Goal: Information Seeking & Learning: Learn about a topic

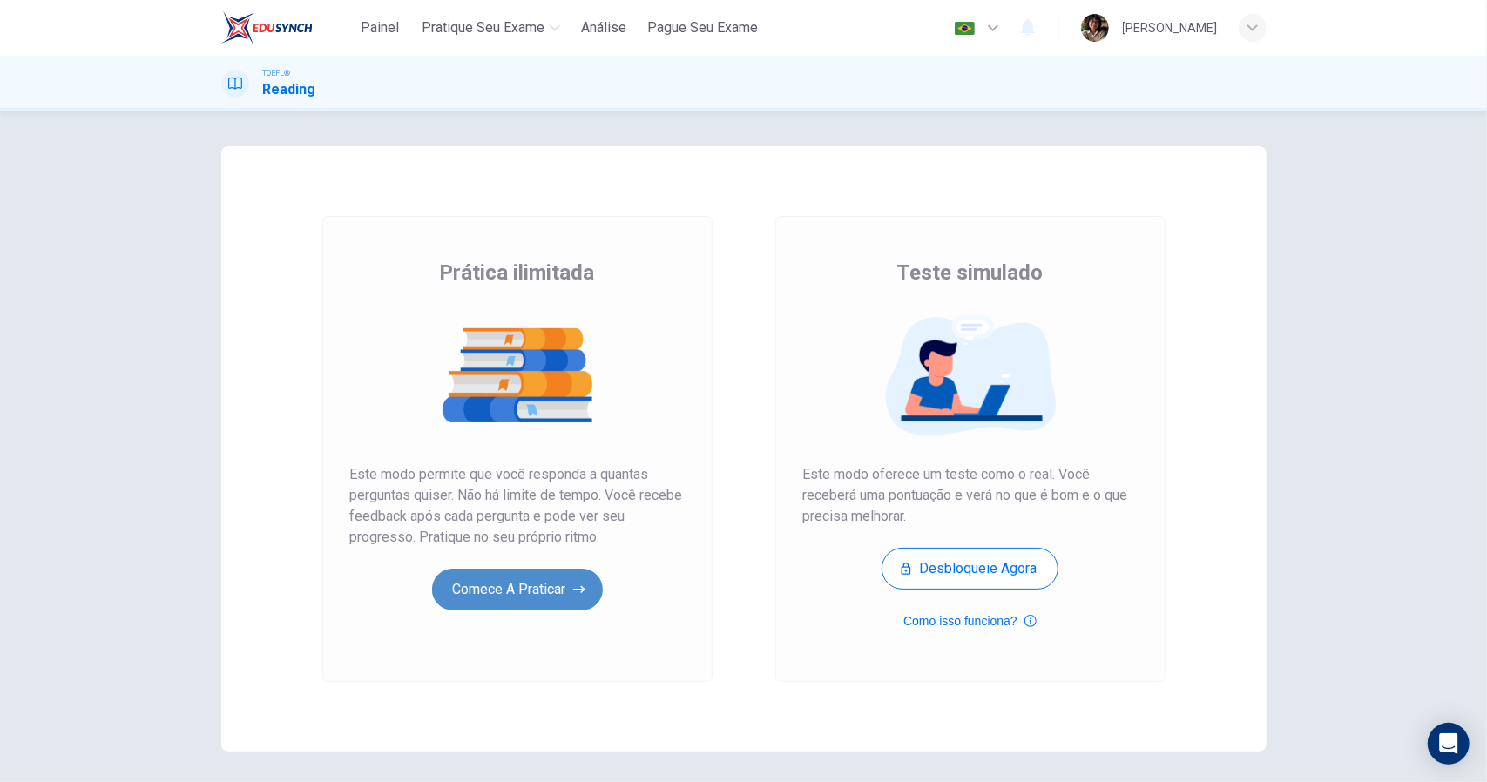
click at [533, 597] on button "Comece a praticar" at bounding box center [517, 590] width 171 height 42
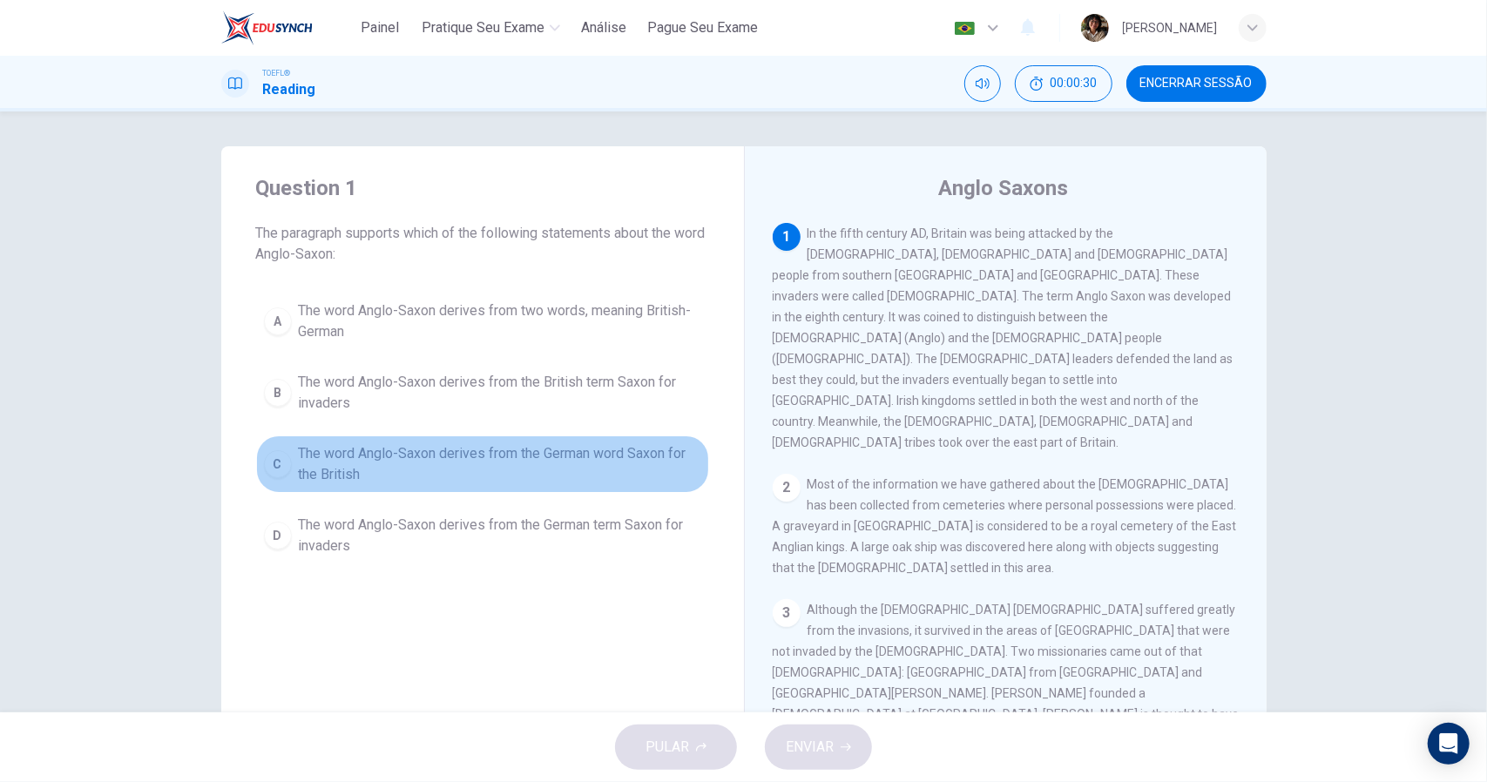
click at [519, 466] on span "The word Anglo-Saxon derives from the German word Saxon for the British" at bounding box center [500, 464] width 402 height 42
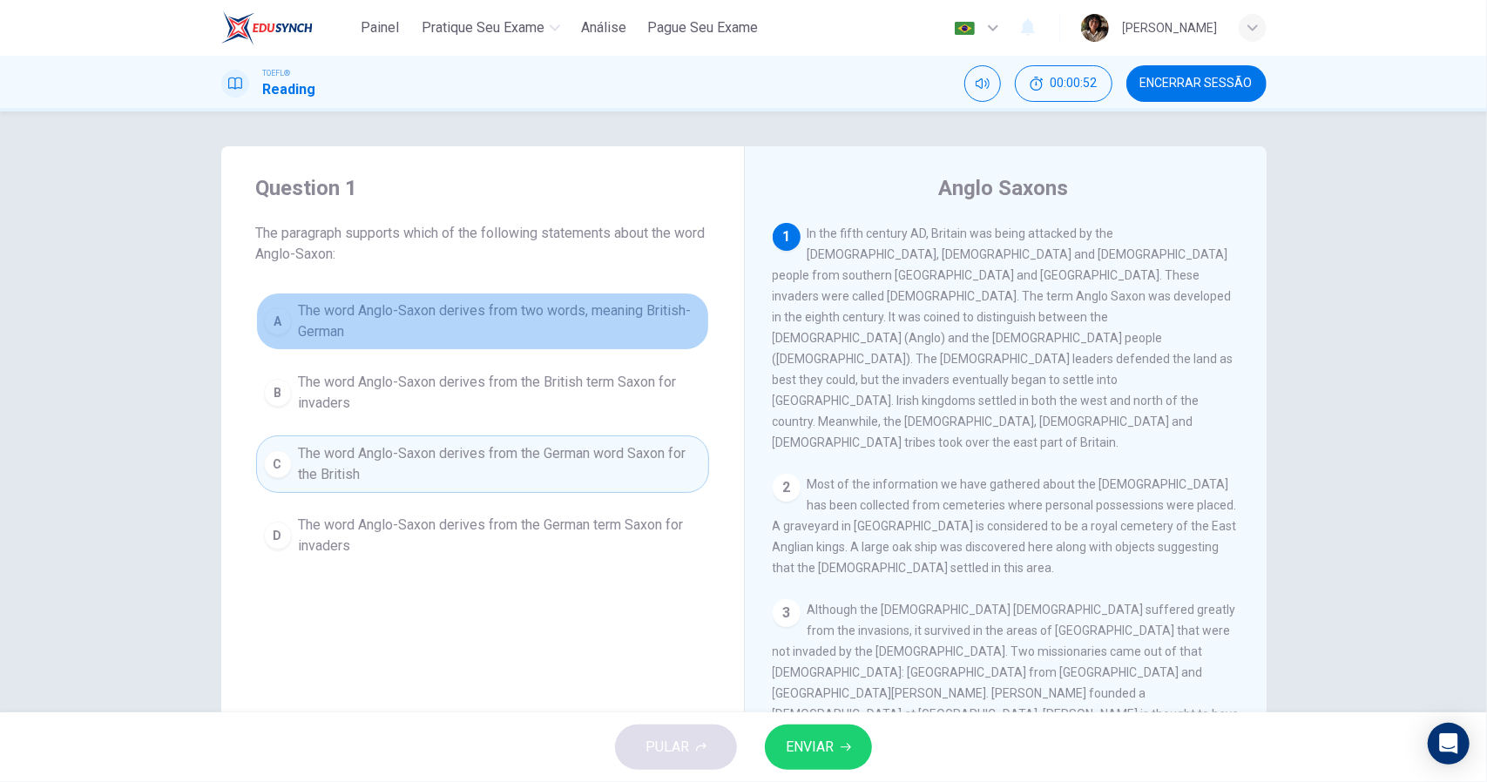
click at [646, 327] on span "The word Anglo-Saxon derives from two words, meaning British-German" at bounding box center [500, 322] width 402 height 42
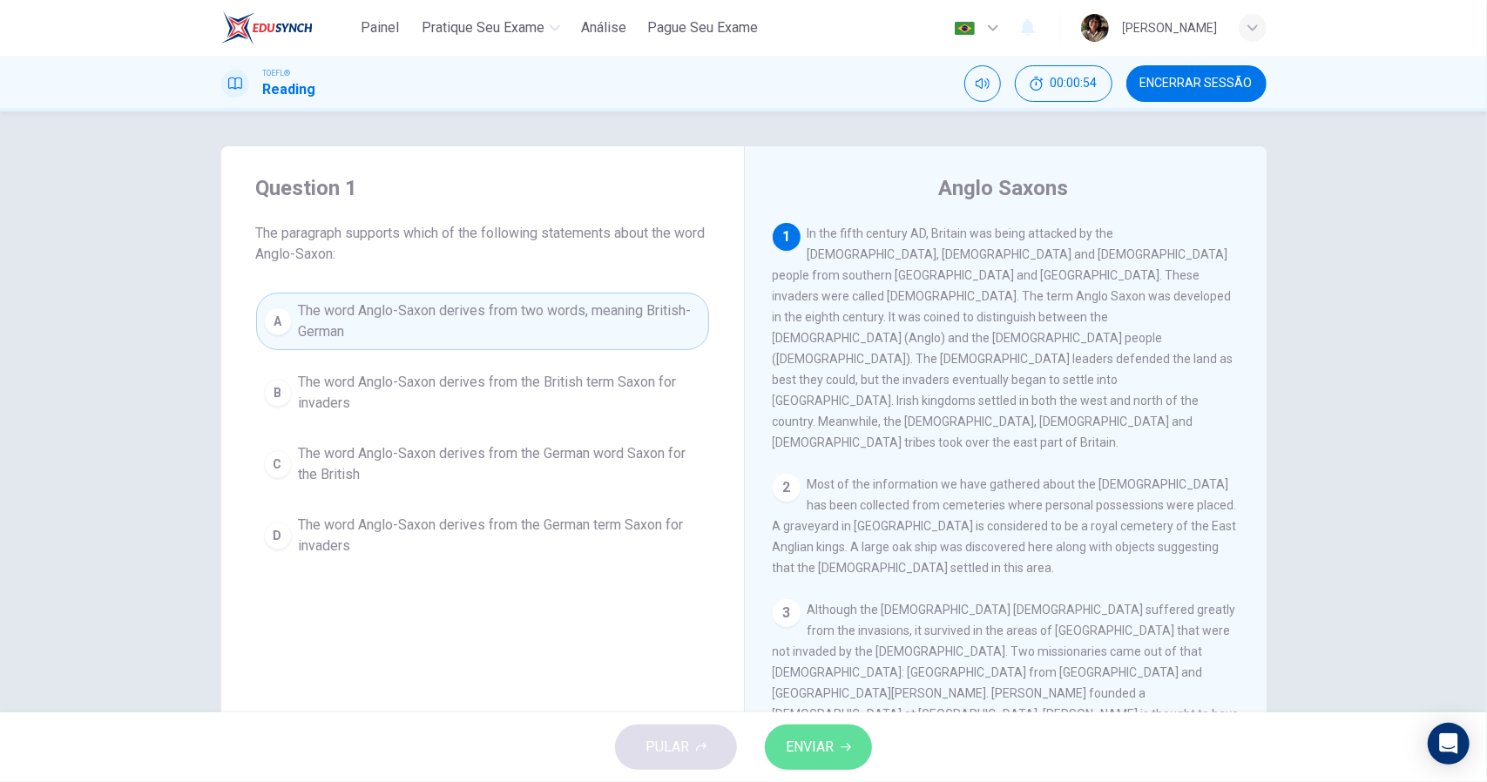
click at [836, 760] on button "ENVIAR" at bounding box center [818, 747] width 107 height 45
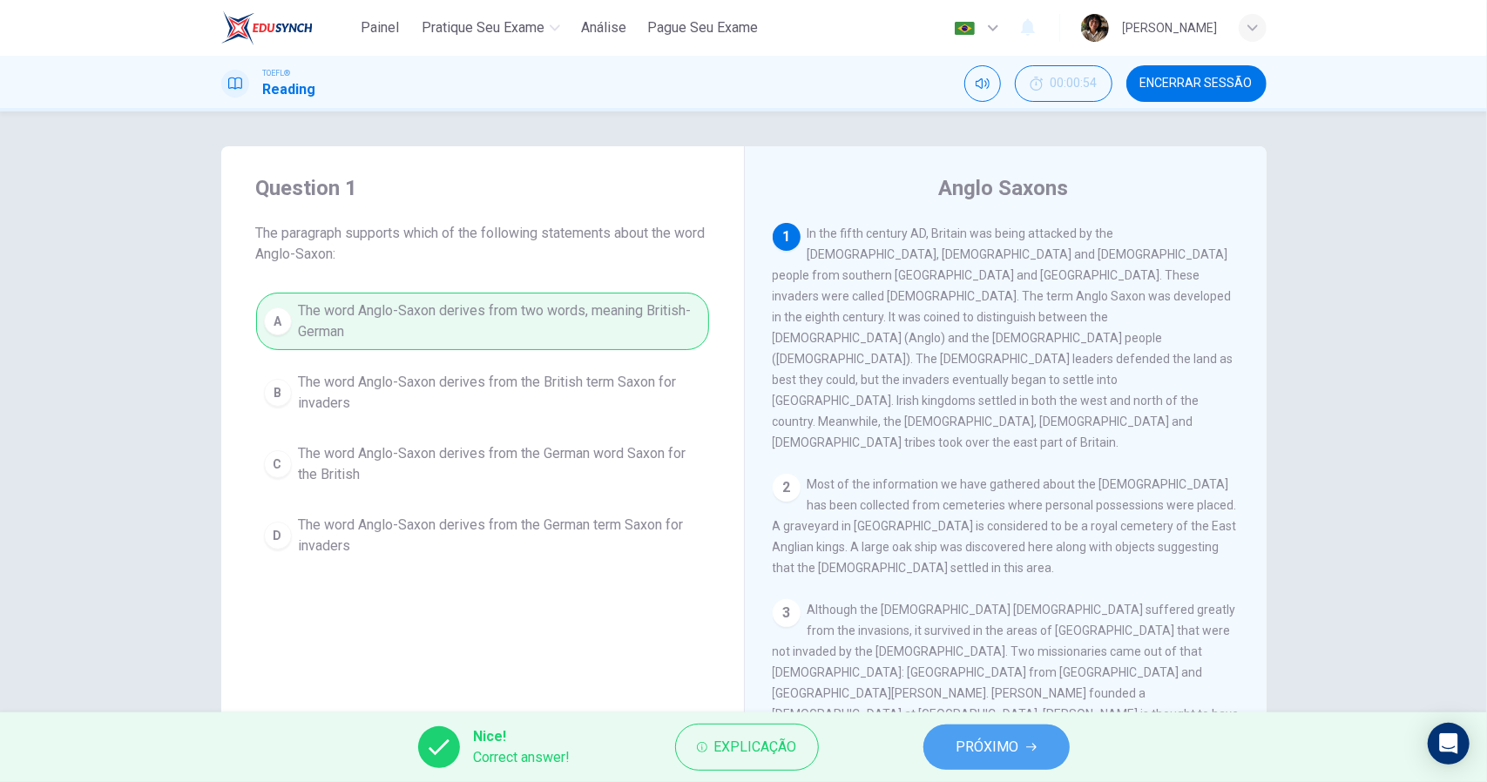
click at [957, 745] on button "PRÓXIMO" at bounding box center [996, 747] width 146 height 45
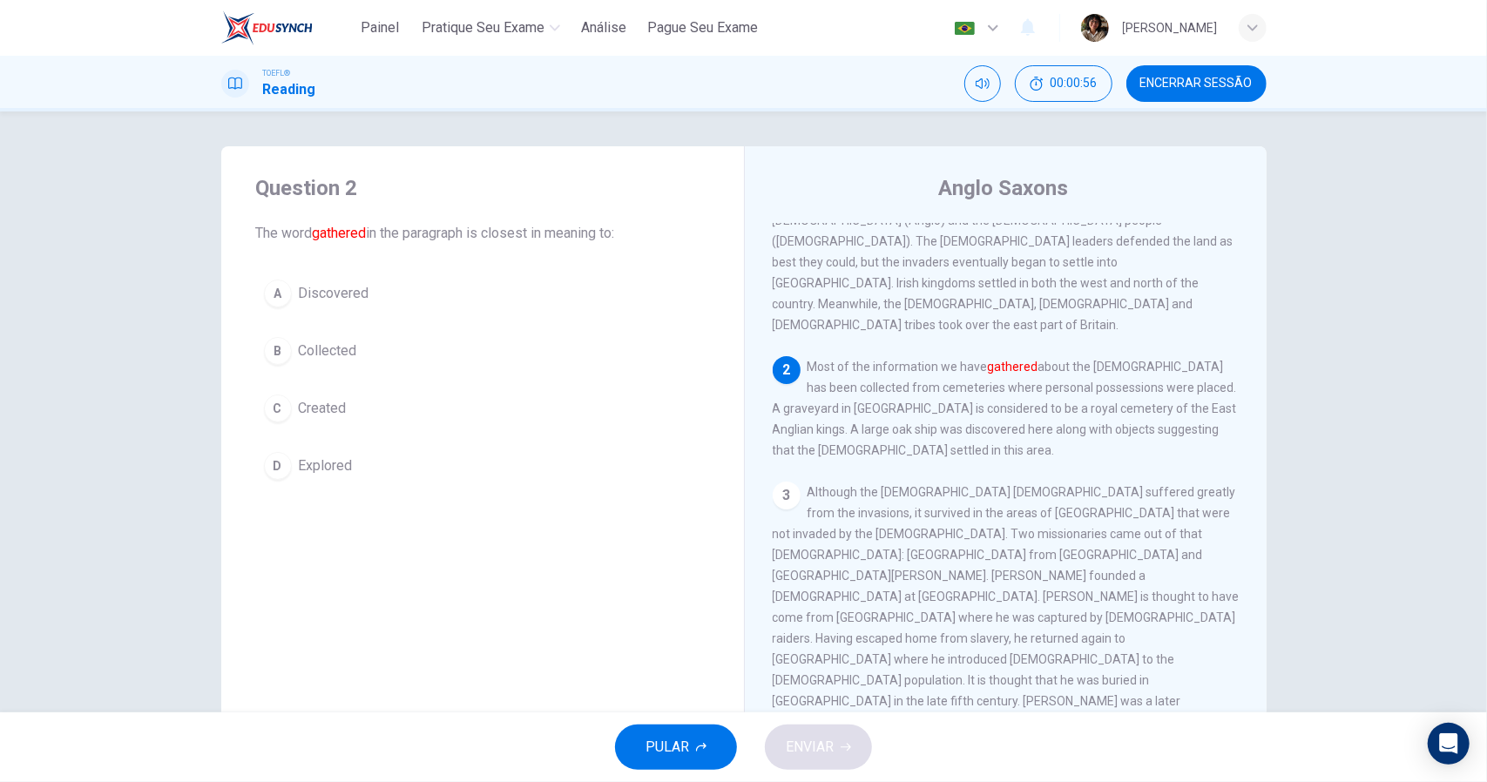
scroll to position [105, 0]
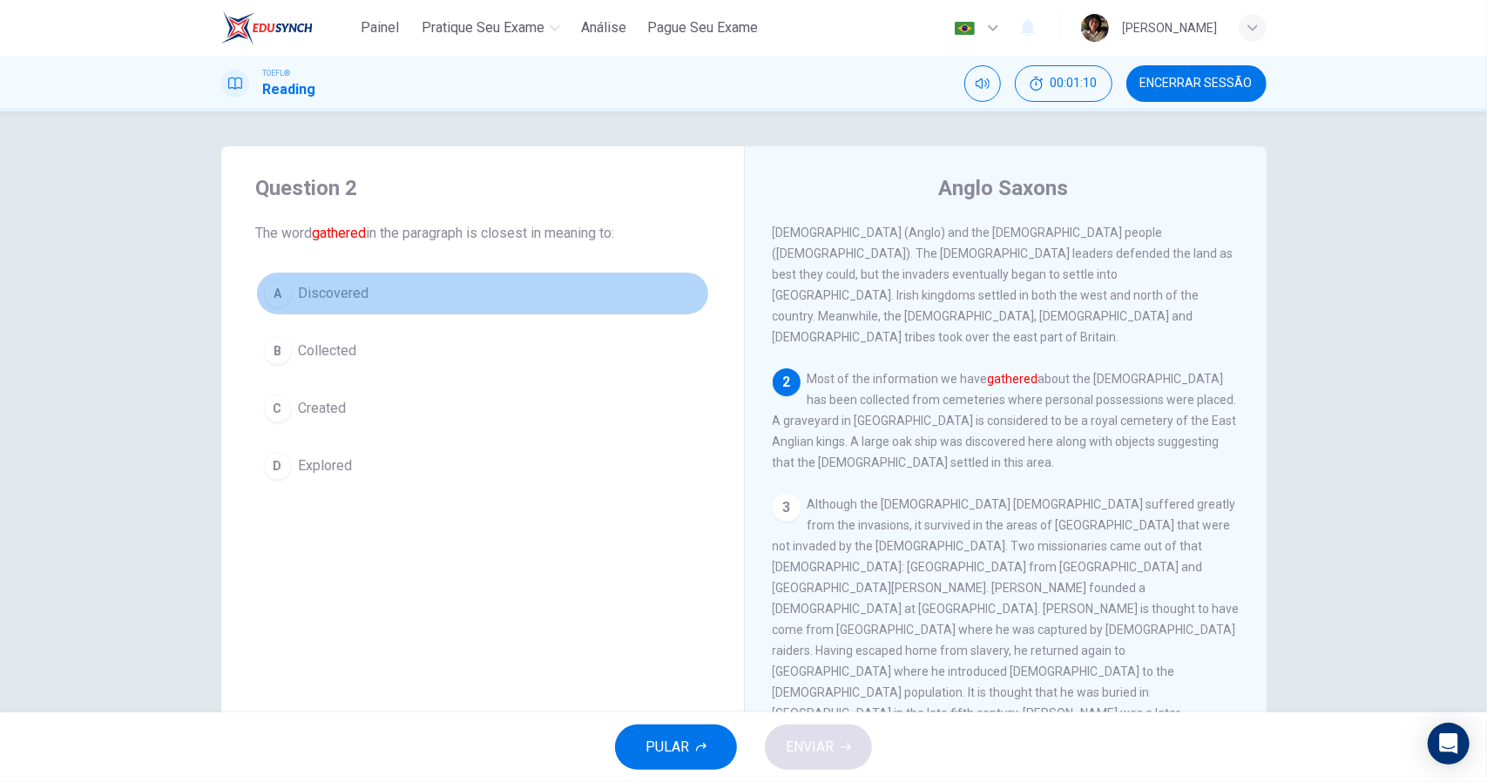
click at [394, 294] on button "A Discovered" at bounding box center [482, 294] width 453 height 44
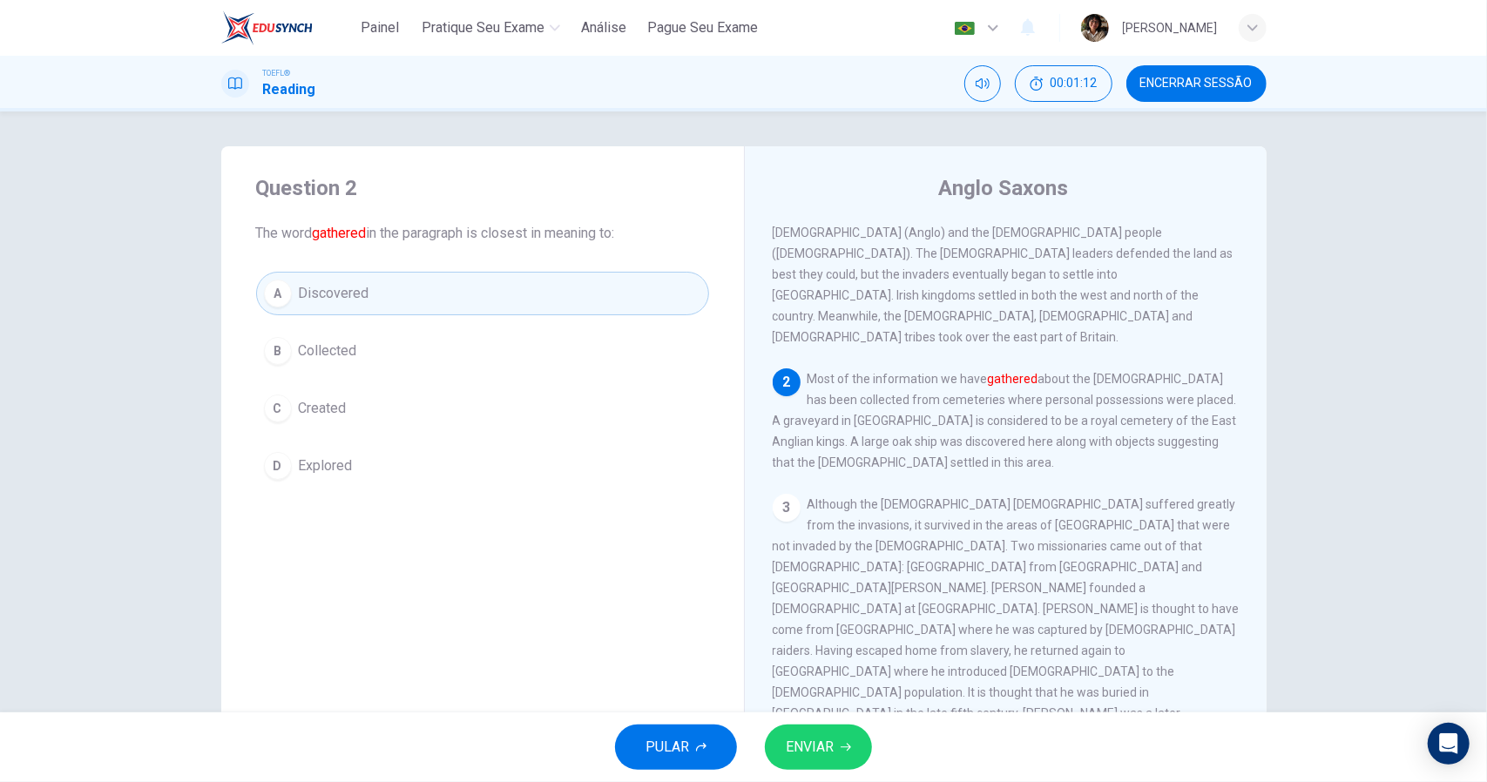
click at [850, 757] on button "ENVIAR" at bounding box center [818, 747] width 107 height 45
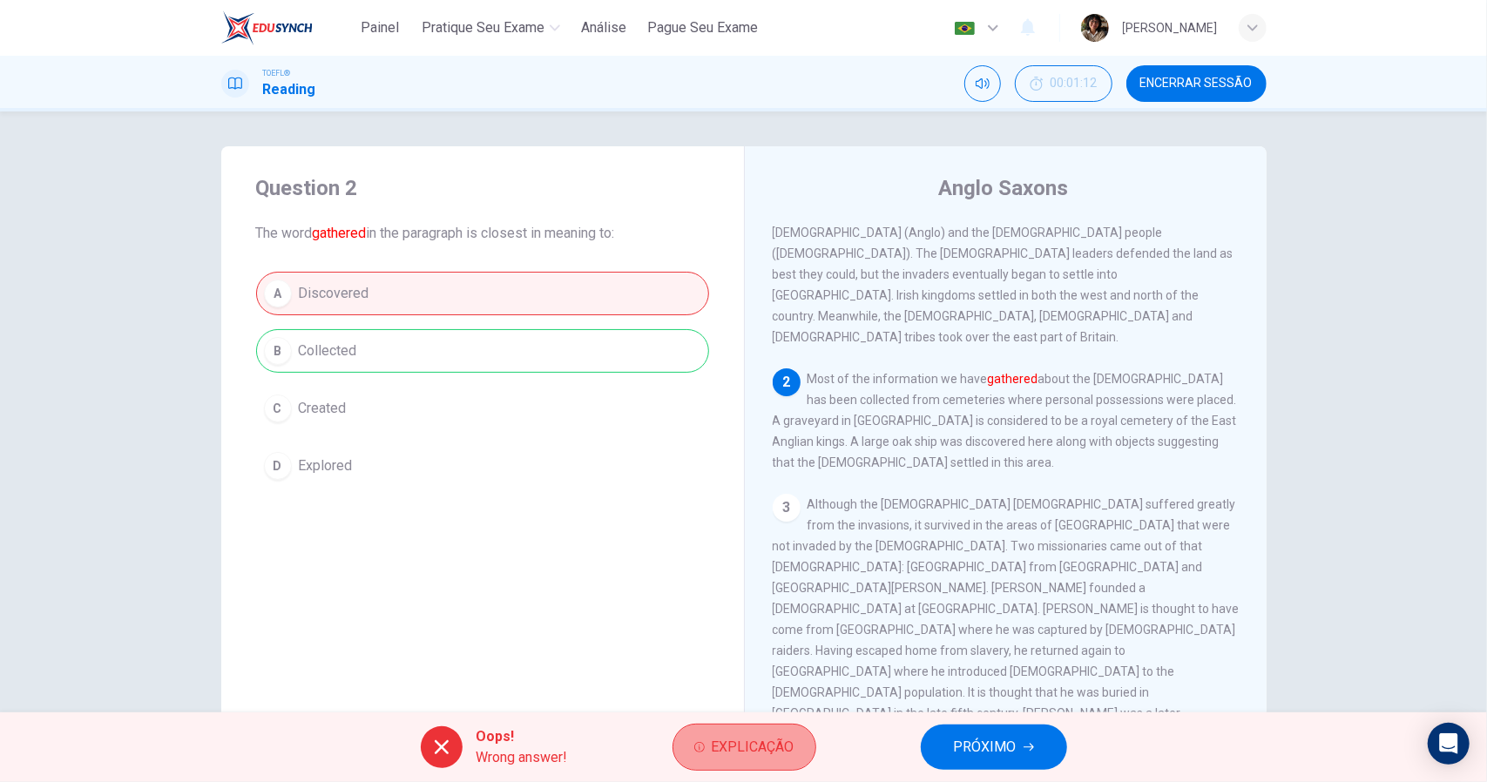
click at [718, 767] on button "Explicação" at bounding box center [745, 747] width 144 height 47
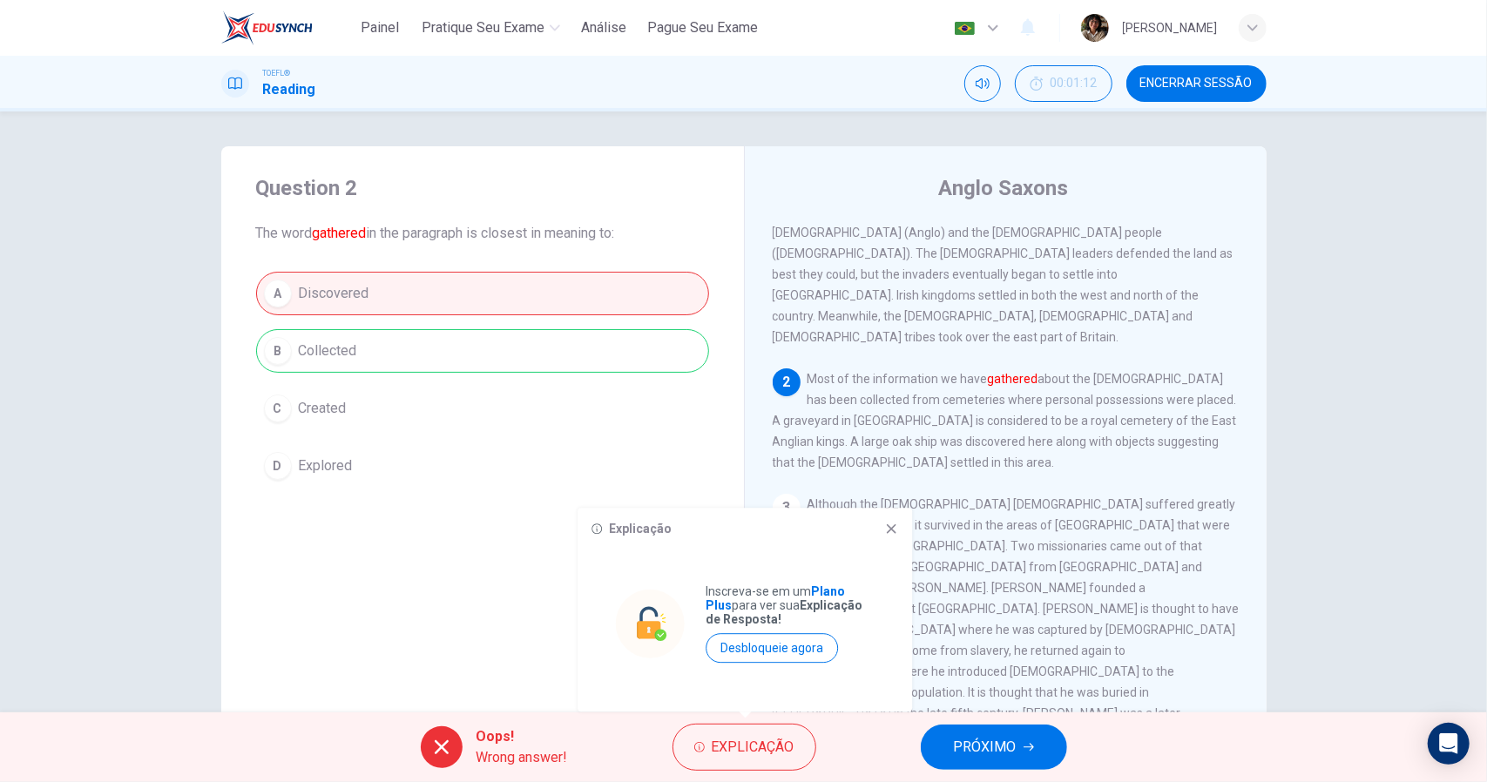
click at [886, 529] on icon at bounding box center [891, 529] width 14 height 14
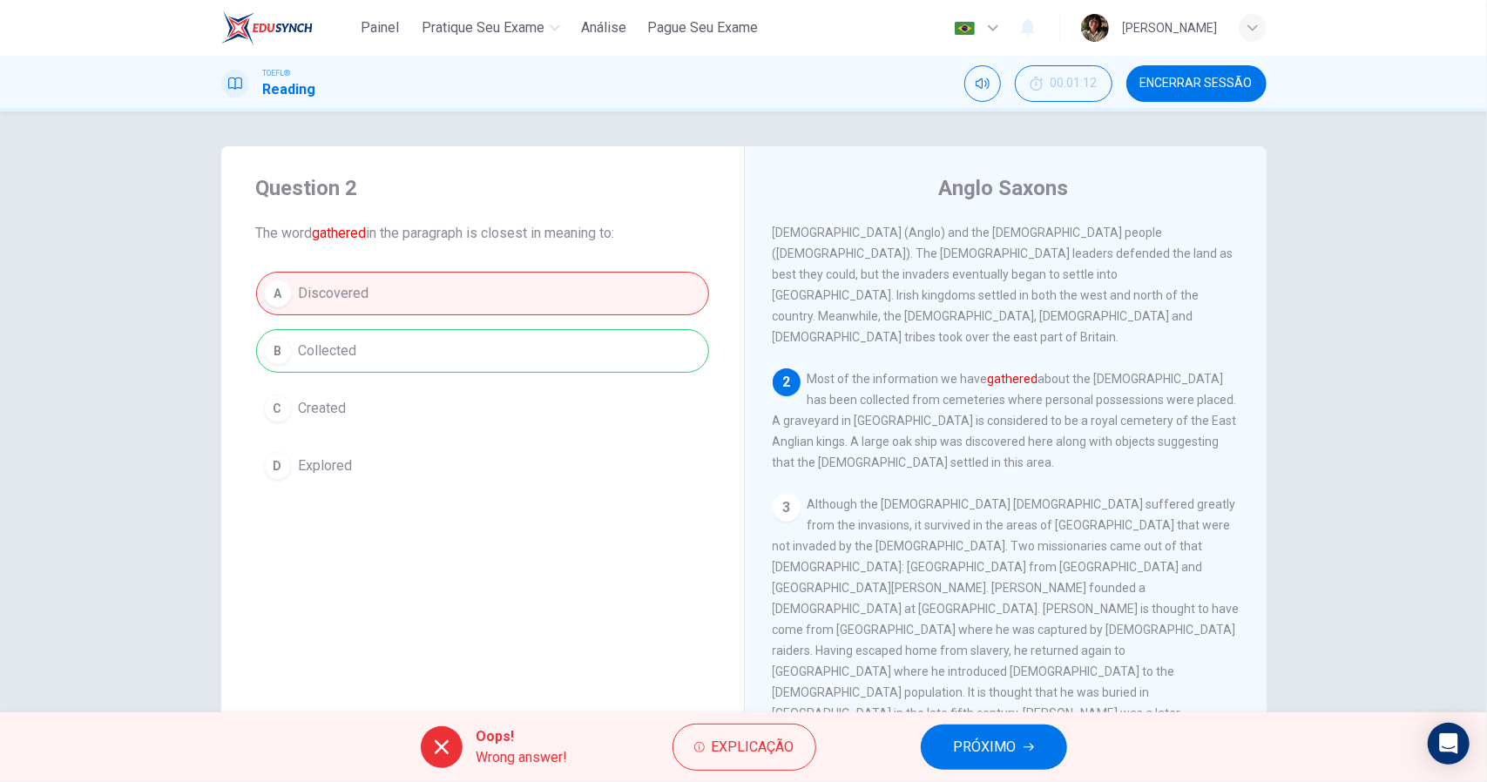
click at [443, 348] on div "A Discovered B Collected C Created D Explored" at bounding box center [482, 380] width 453 height 216
click at [1026, 733] on button "PRÓXIMO" at bounding box center [994, 747] width 146 height 45
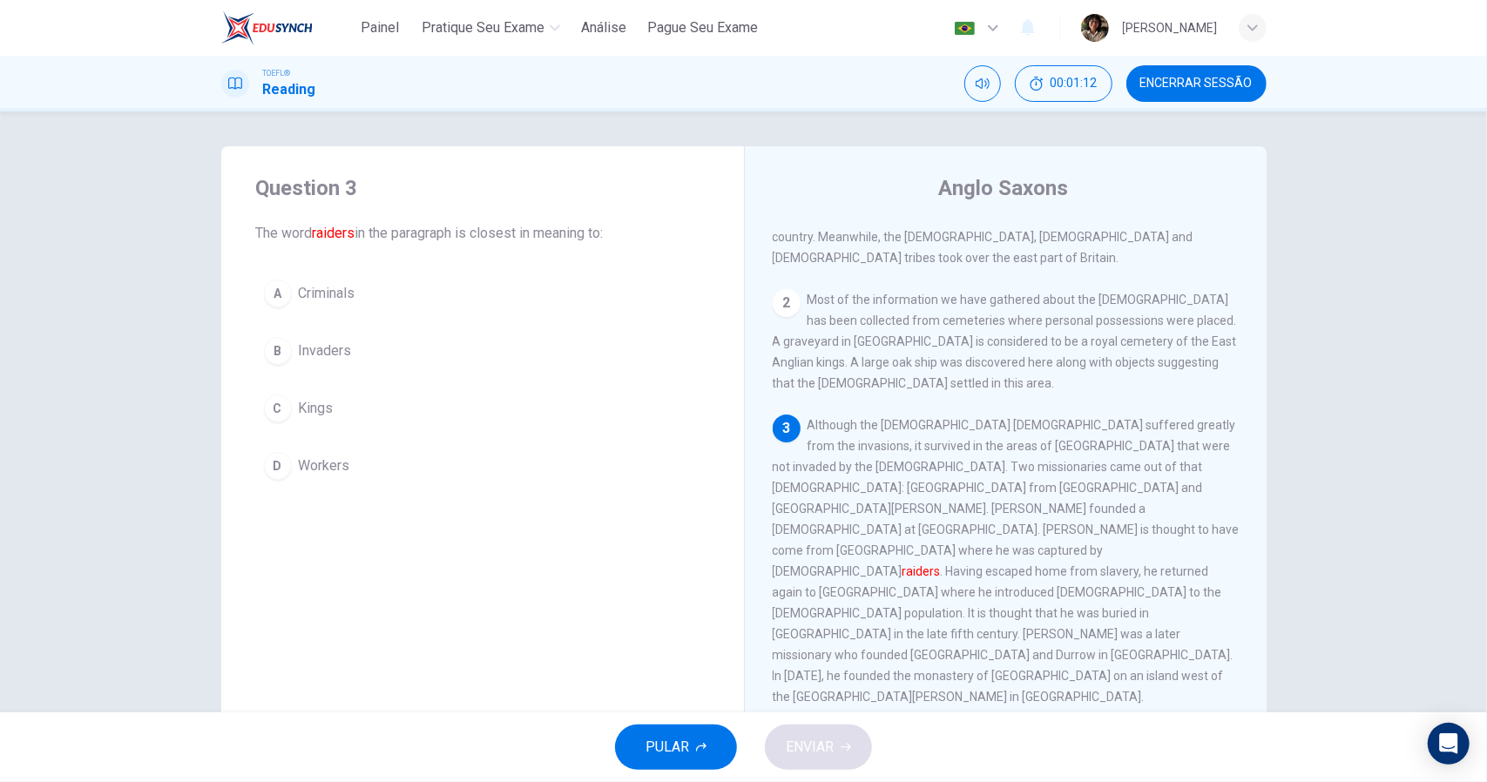
scroll to position [188, 0]
click at [350, 290] on span "Criminals" at bounding box center [327, 293] width 57 height 21
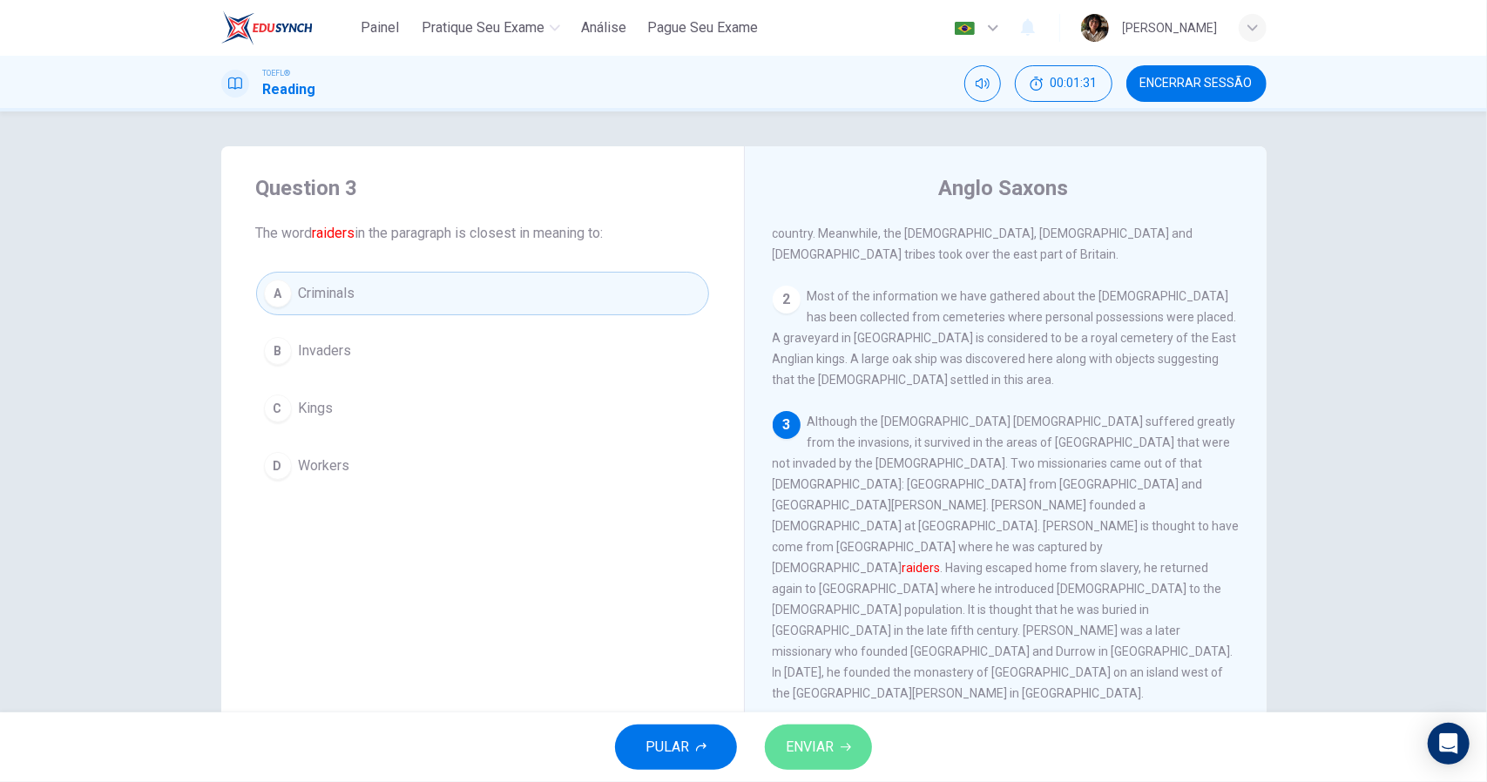
click at [859, 745] on button "ENVIAR" at bounding box center [818, 747] width 107 height 45
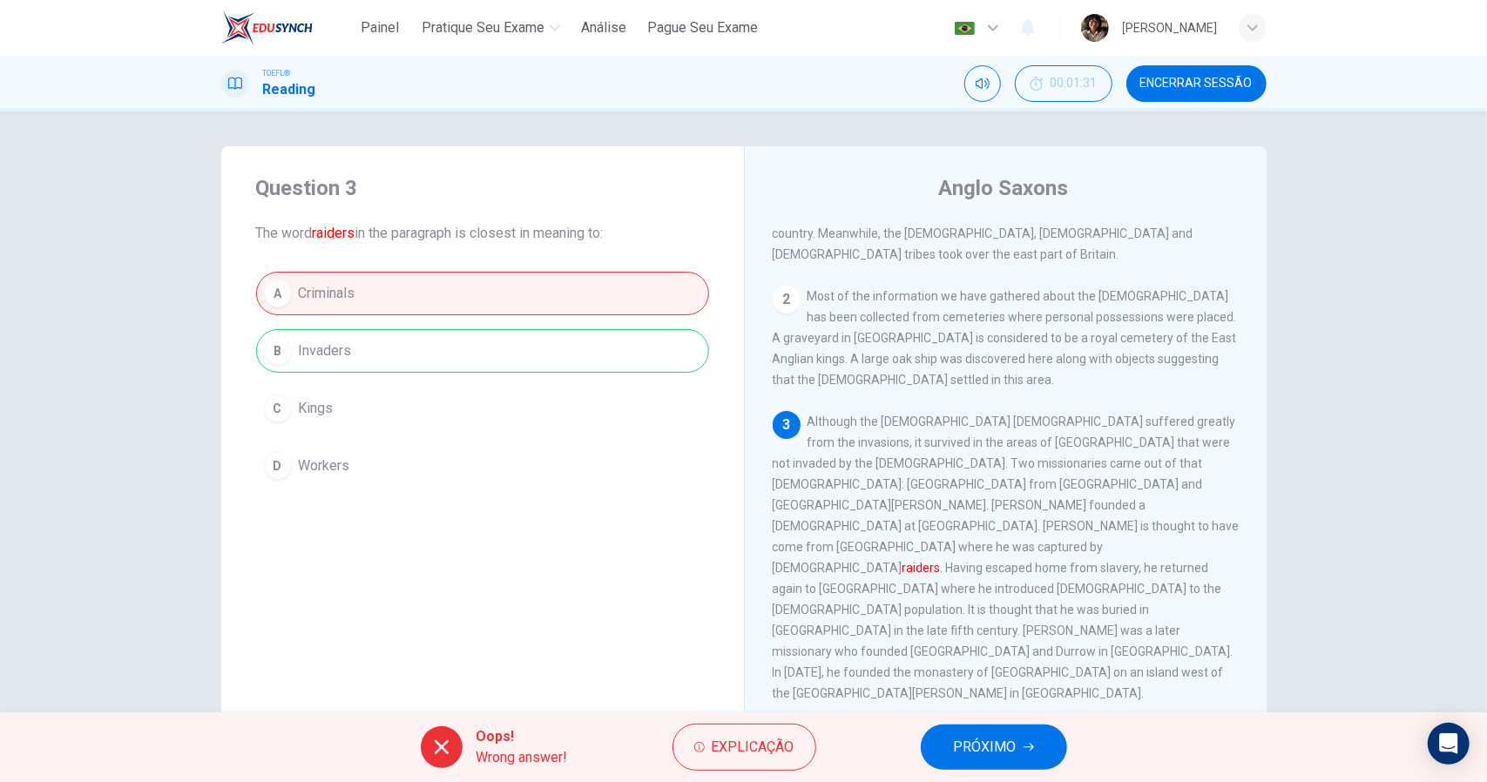
click at [415, 349] on div "A Criminals B Invaders C Kings D Workers" at bounding box center [482, 380] width 453 height 216
click at [973, 740] on span "PRÓXIMO" at bounding box center [985, 747] width 63 height 24
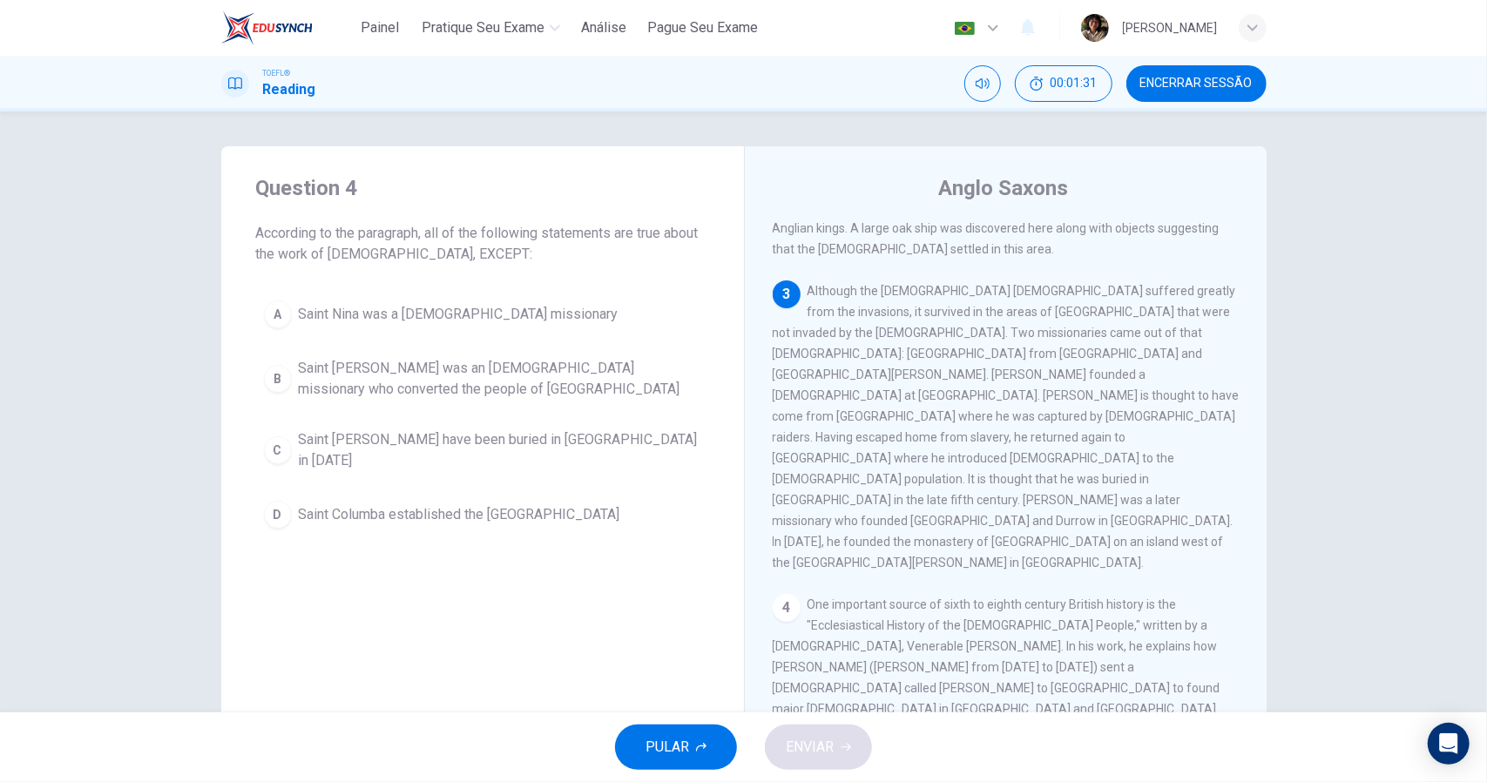
scroll to position [321, 0]
click at [571, 252] on span "According to the paragraph, all of the following statements are true about the …" at bounding box center [482, 244] width 453 height 42
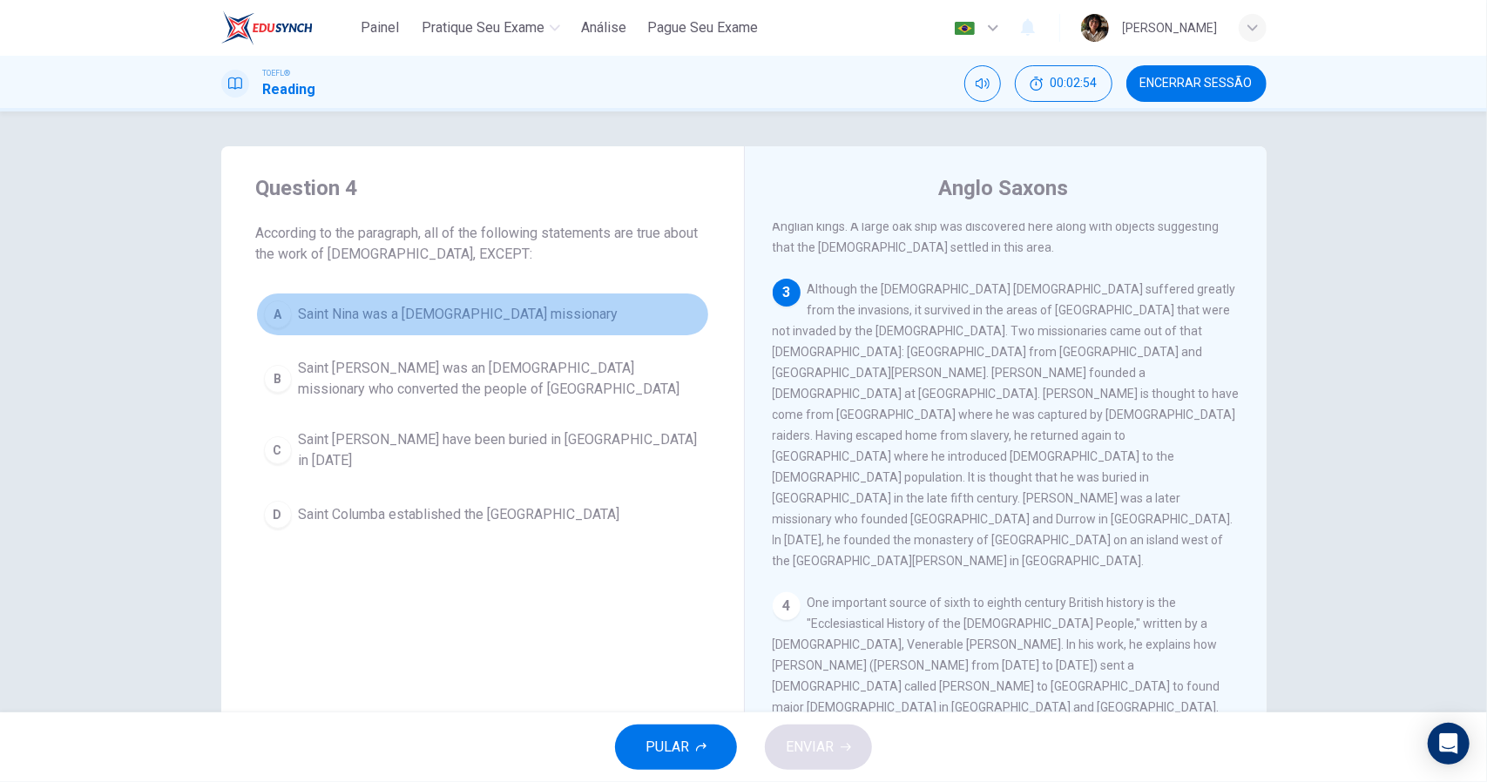
click at [504, 321] on span "Saint Nina was a [DEMOGRAPHIC_DATA] missionary" at bounding box center [459, 314] width 320 height 21
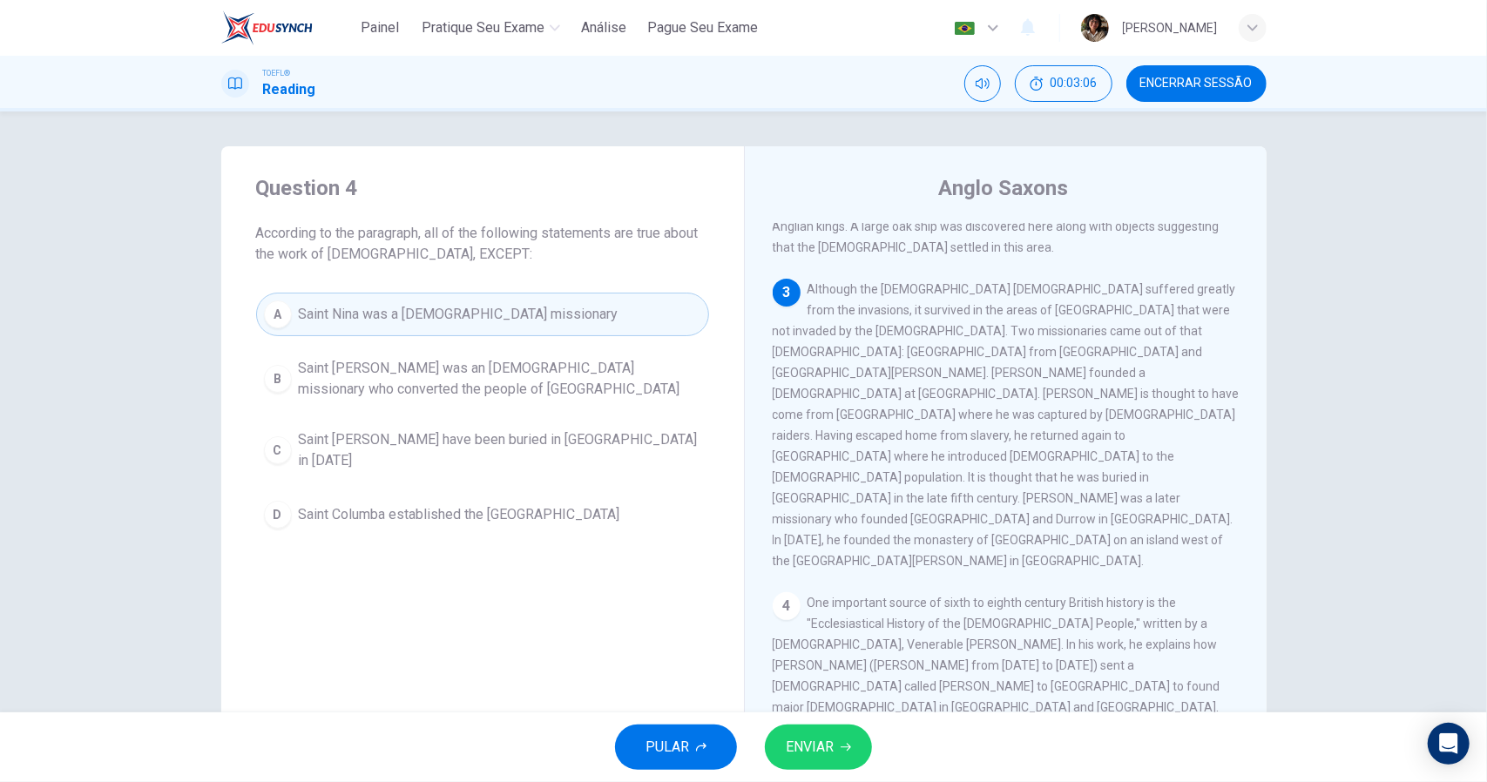
click at [832, 759] on span "ENVIAR" at bounding box center [810, 747] width 48 height 24
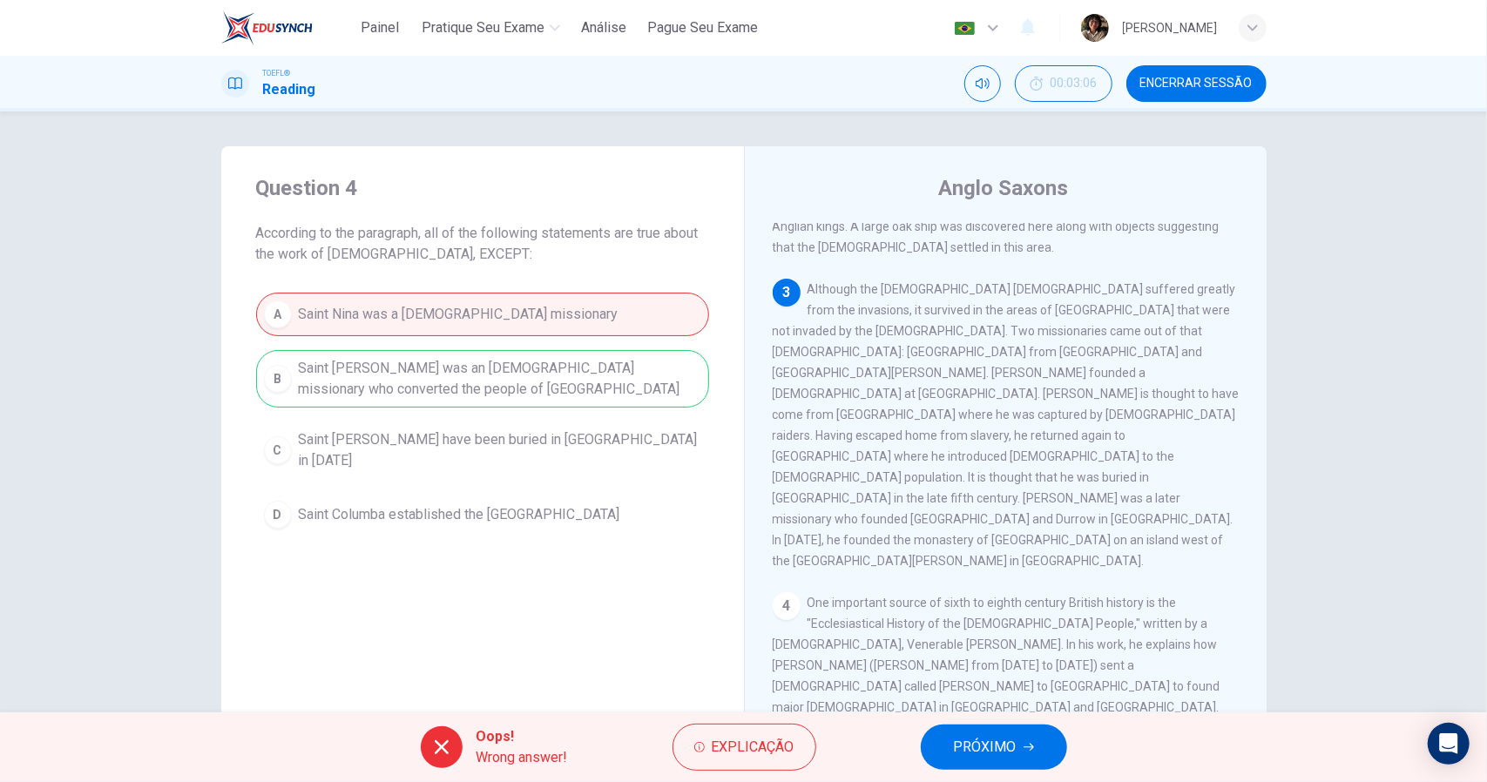
click at [534, 381] on div "A Saint Nina was a [DEMOGRAPHIC_DATA] missionary B Saint [PERSON_NAME] was an […" at bounding box center [482, 415] width 453 height 244
click at [1000, 748] on span "PRÓXIMO" at bounding box center [985, 747] width 63 height 24
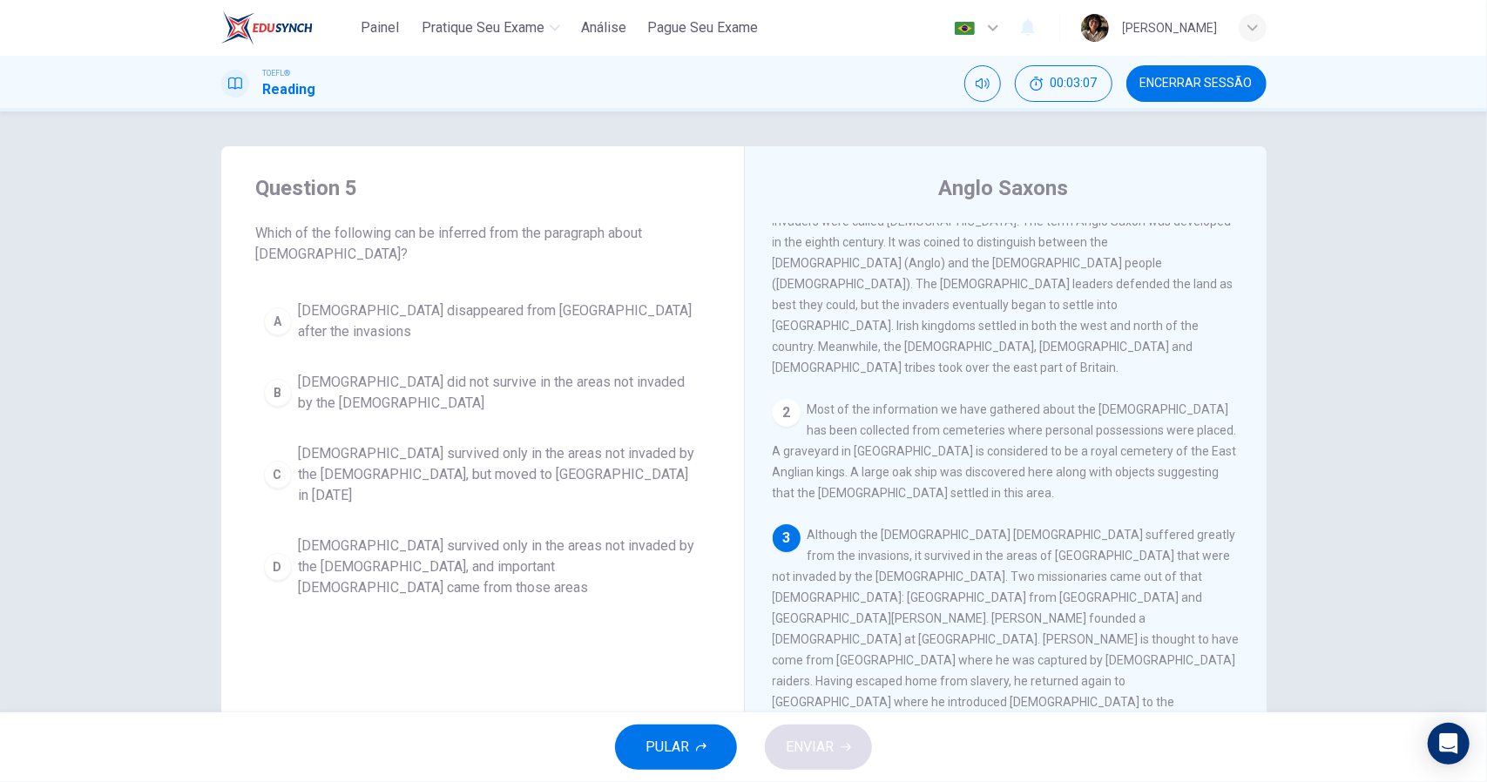
scroll to position [87, 0]
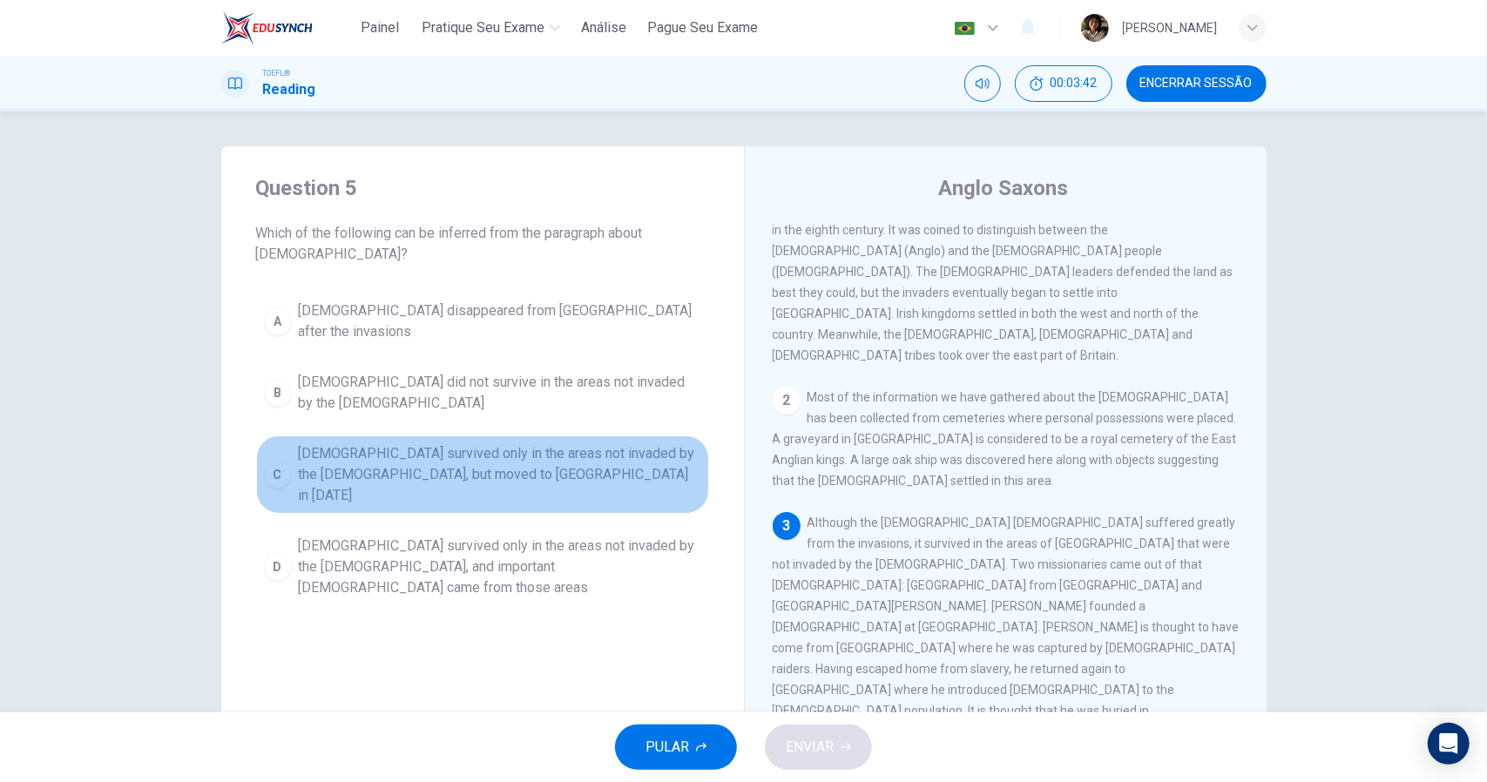
click at [588, 443] on span "[DEMOGRAPHIC_DATA] survived only in the areas not invaded by the [DEMOGRAPHIC_D…" at bounding box center [500, 474] width 402 height 63
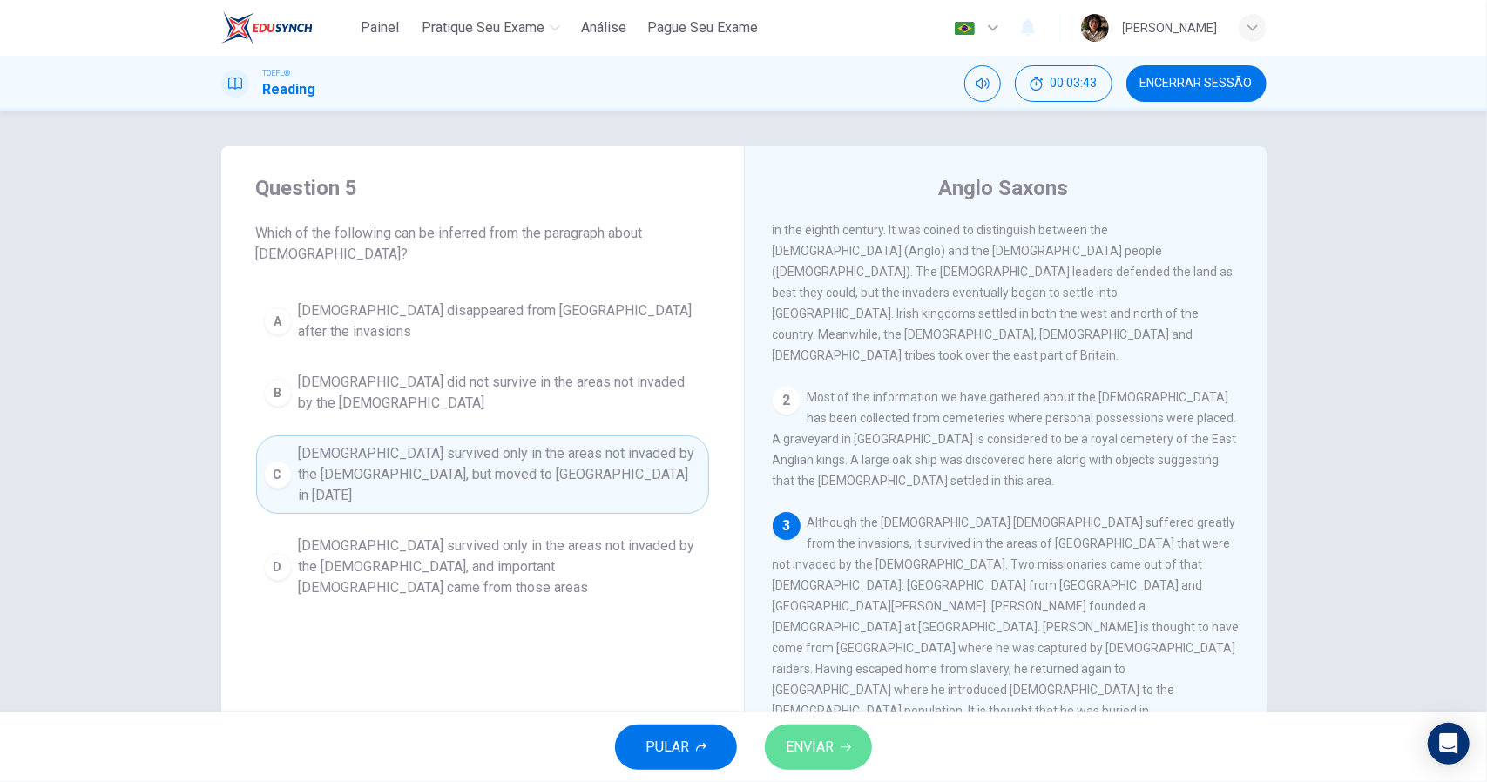
click at [862, 748] on button "ENVIAR" at bounding box center [818, 747] width 107 height 45
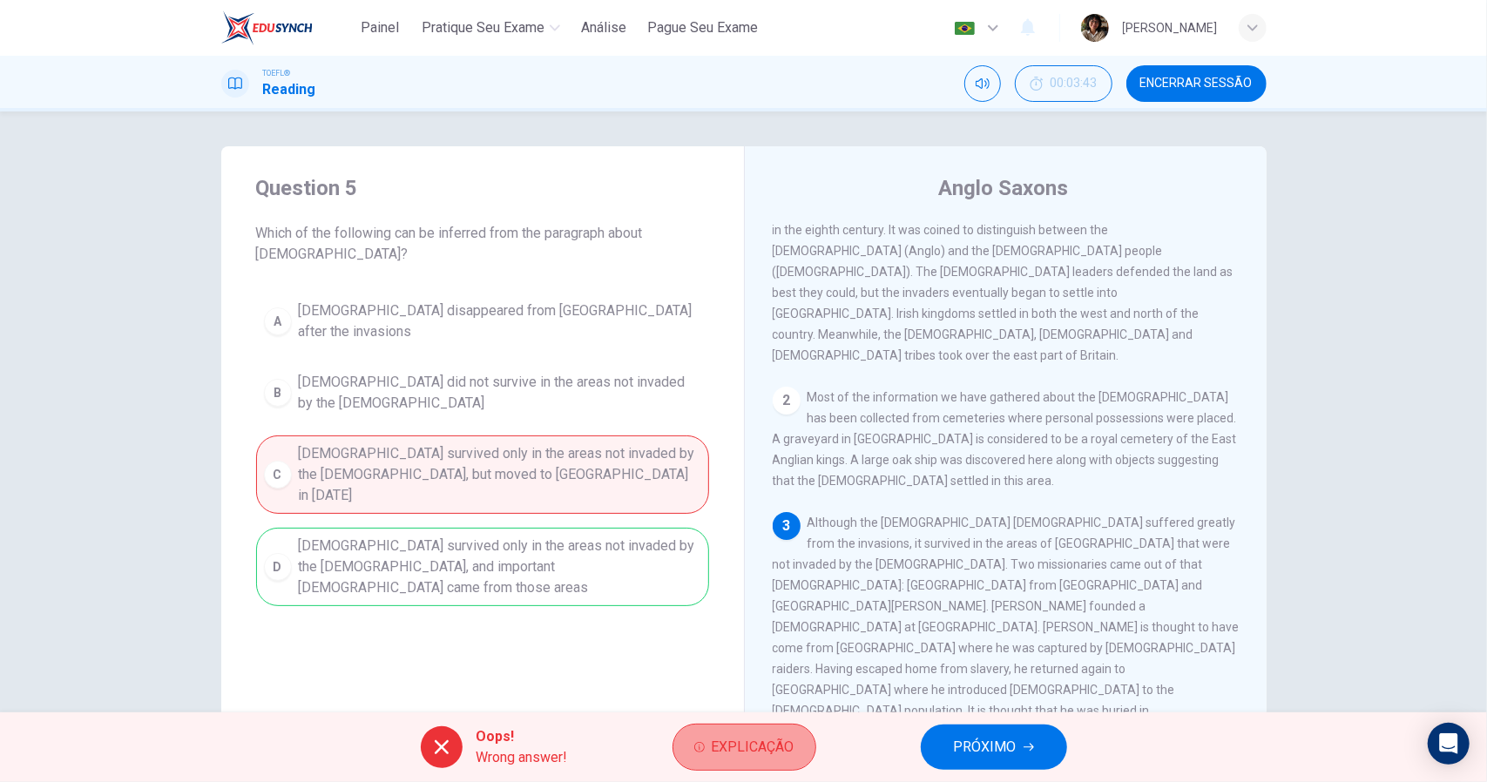
click at [758, 736] on span "Explicação" at bounding box center [753, 747] width 83 height 24
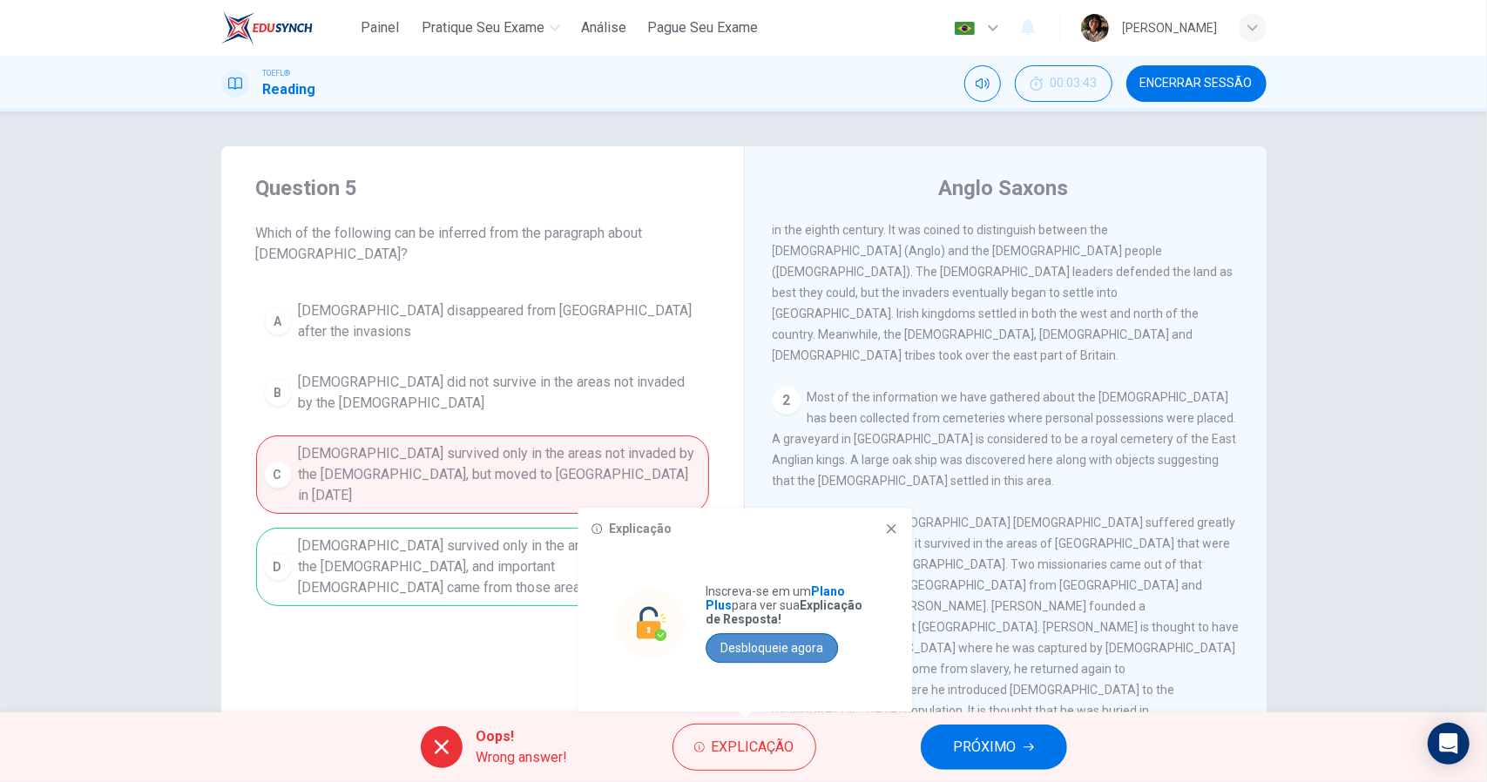
click at [771, 656] on button "Desbloqueie agora" at bounding box center [772, 648] width 132 height 30
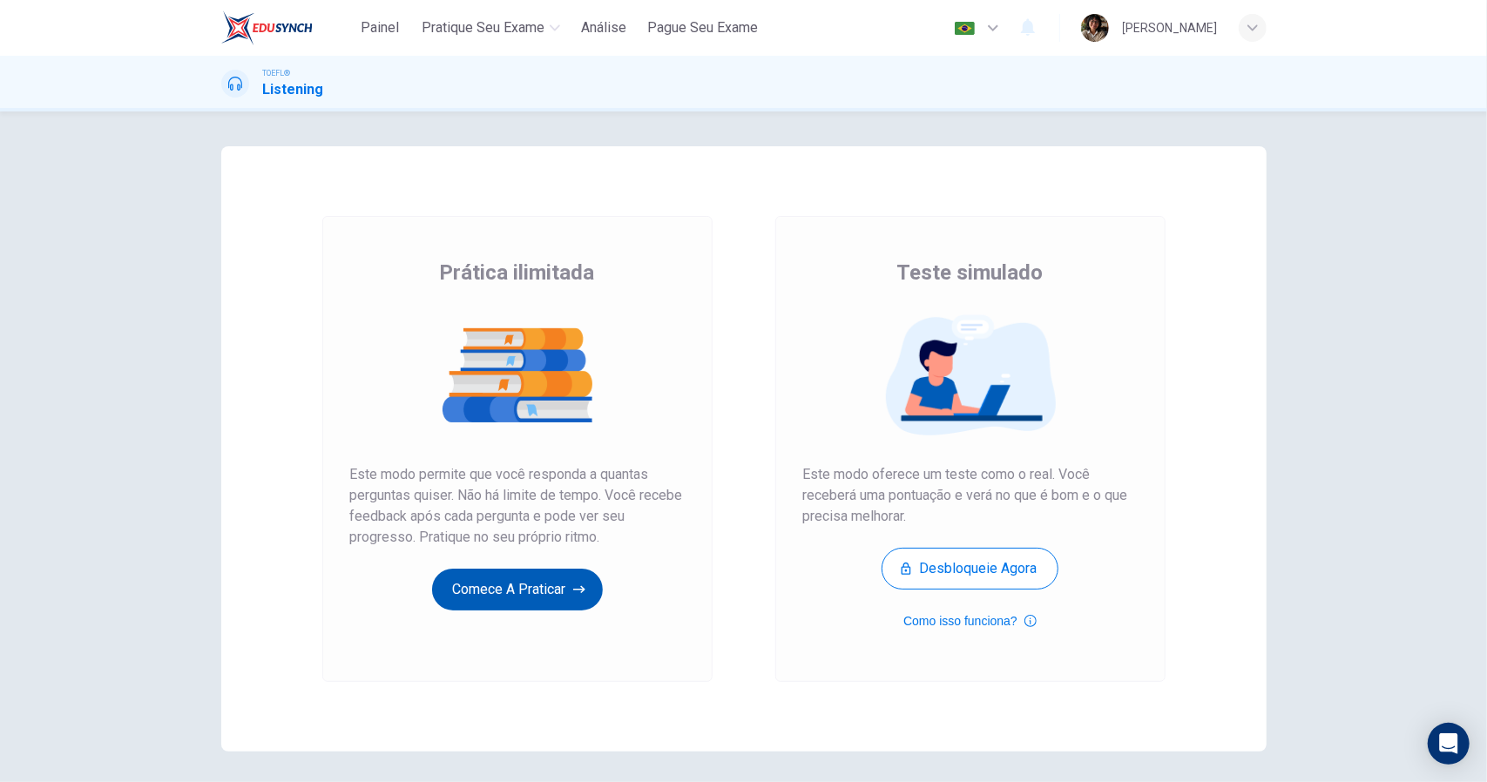
click at [534, 592] on button "Comece a praticar" at bounding box center [517, 590] width 171 height 42
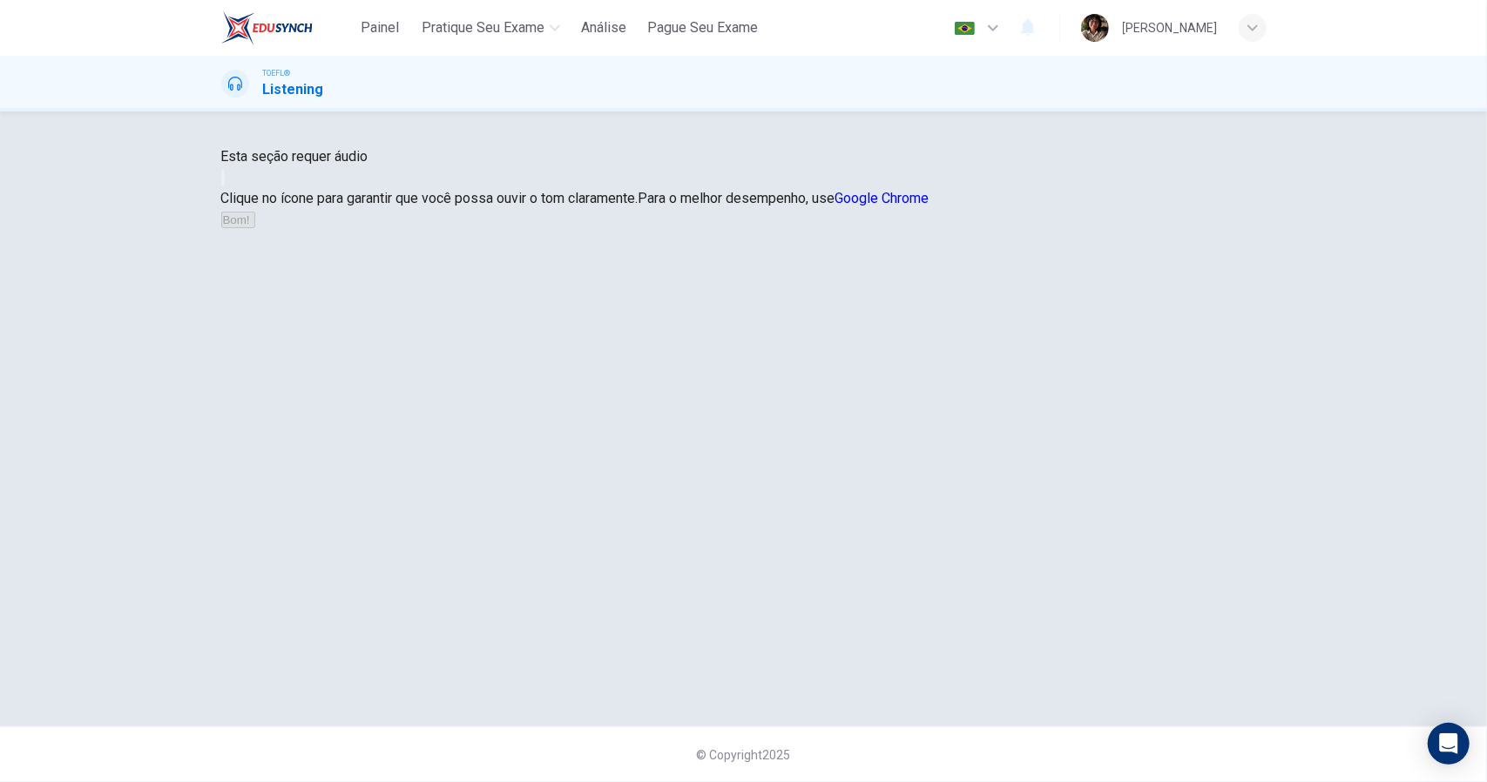
click at [225, 186] on button "button" at bounding box center [222, 178] width 3 height 17
click at [255, 228] on button "Bom!" at bounding box center [238, 220] width 34 height 17
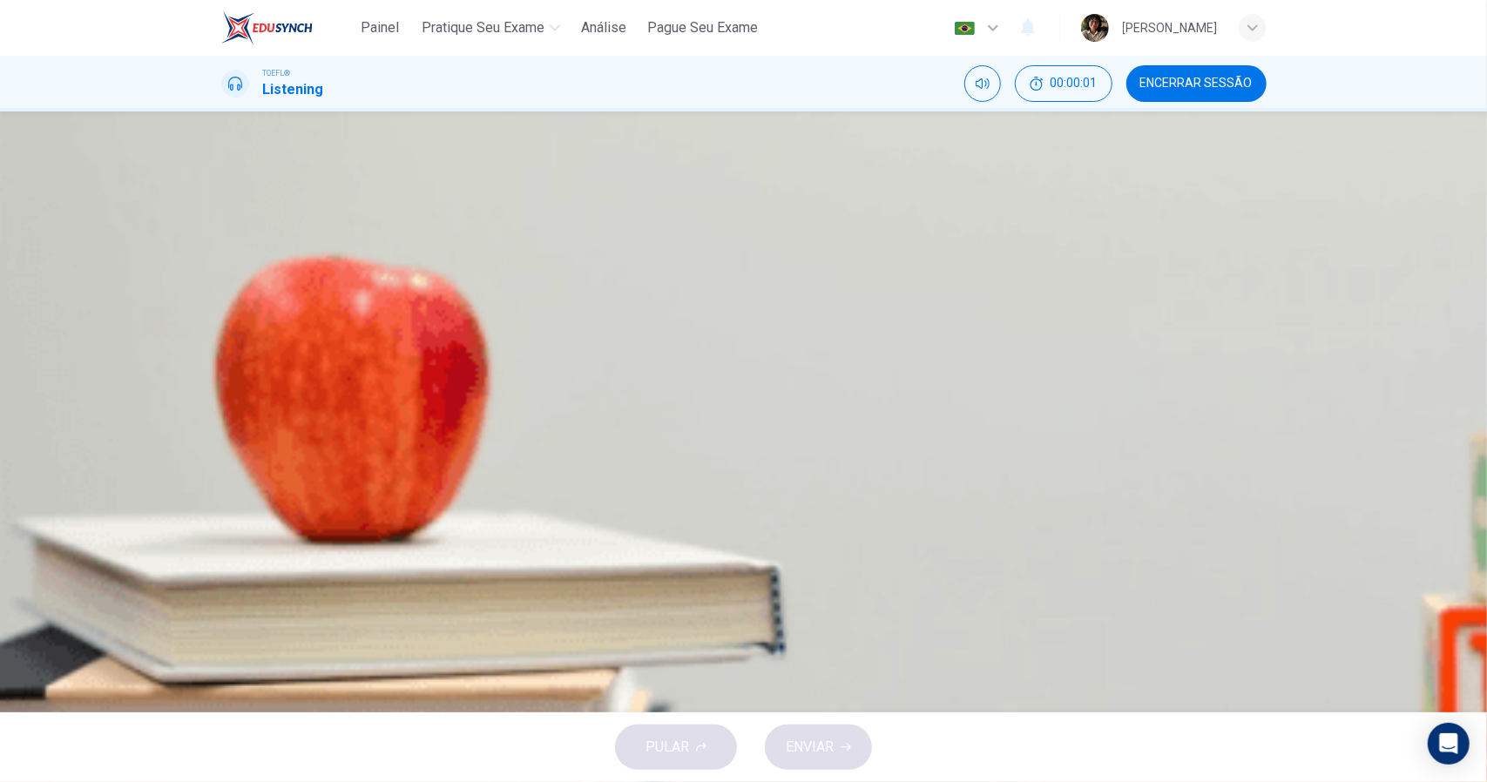
click at [223, 447] on icon "button" at bounding box center [223, 447] width 0 height 0
click at [824, 411] on button "D Art movements worldwide in the first half of the twentieth century" at bounding box center [743, 390] width 1045 height 44
click at [833, 759] on span "ENVIAR" at bounding box center [810, 747] width 48 height 24
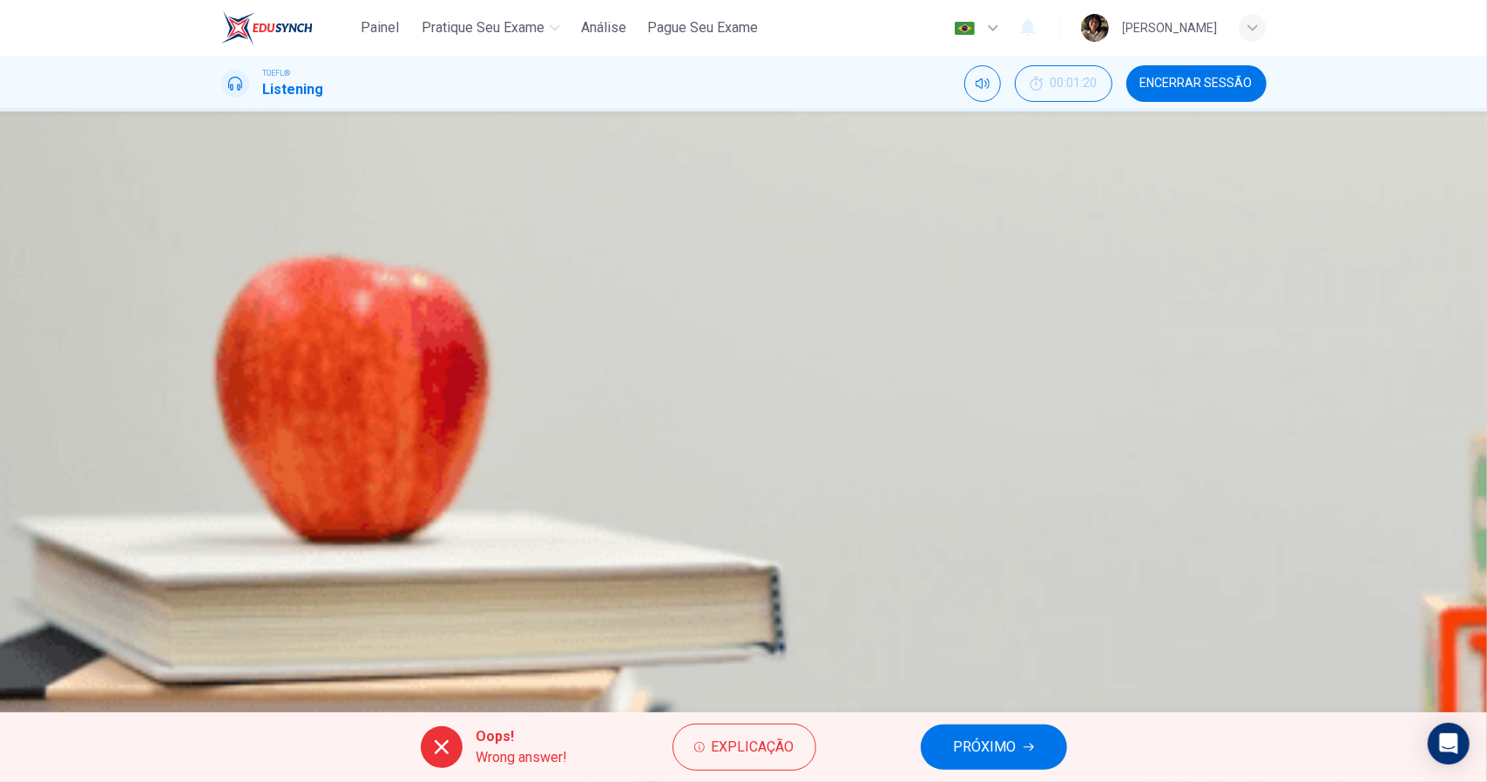
type input "19"
click at [249, 32] on img at bounding box center [266, 27] width 91 height 35
